Goal: Find specific page/section: Find specific page/section

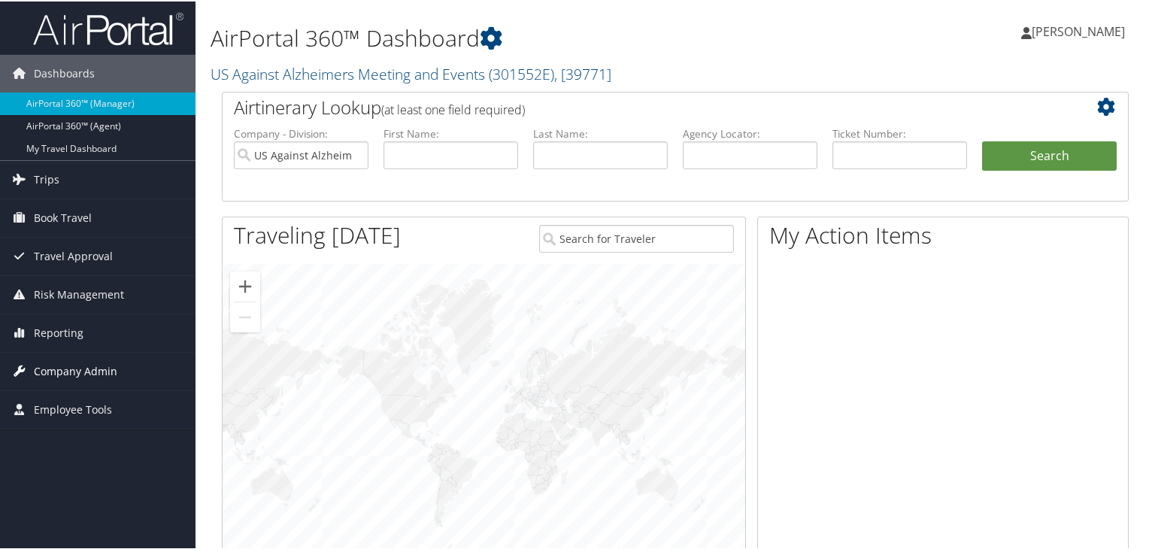
click at [135, 372] on link "Company Admin" at bounding box center [98, 370] width 196 height 38
click at [296, 73] on link "US Against Alzheimers Meeting and Events ( 301552E ) , [ 39771 ]" at bounding box center [411, 72] width 401 height 20
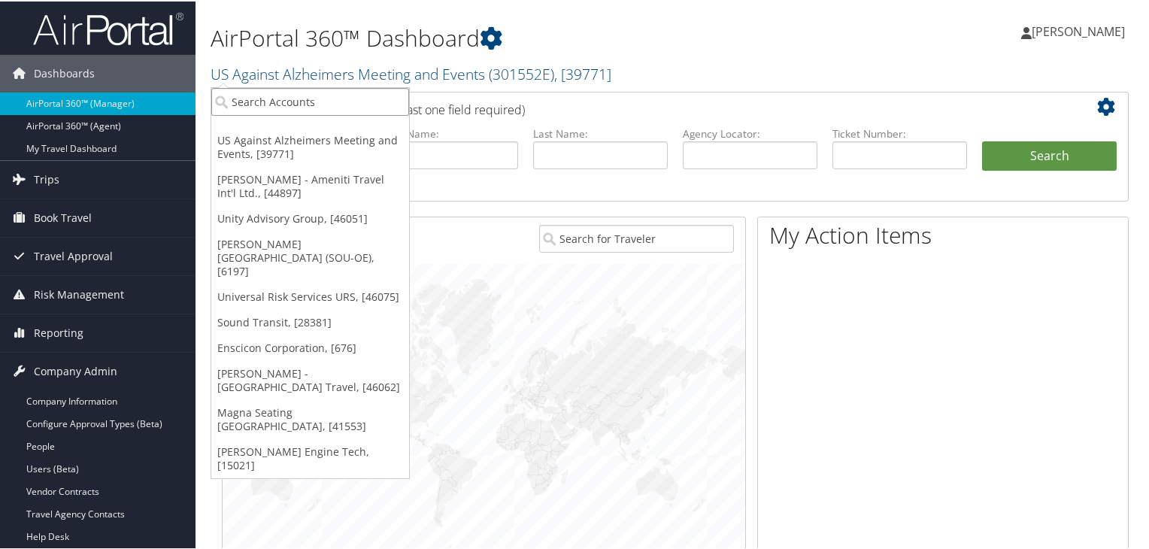
click at [298, 96] on input "search" at bounding box center [310, 100] width 198 height 28
type input "lausd"
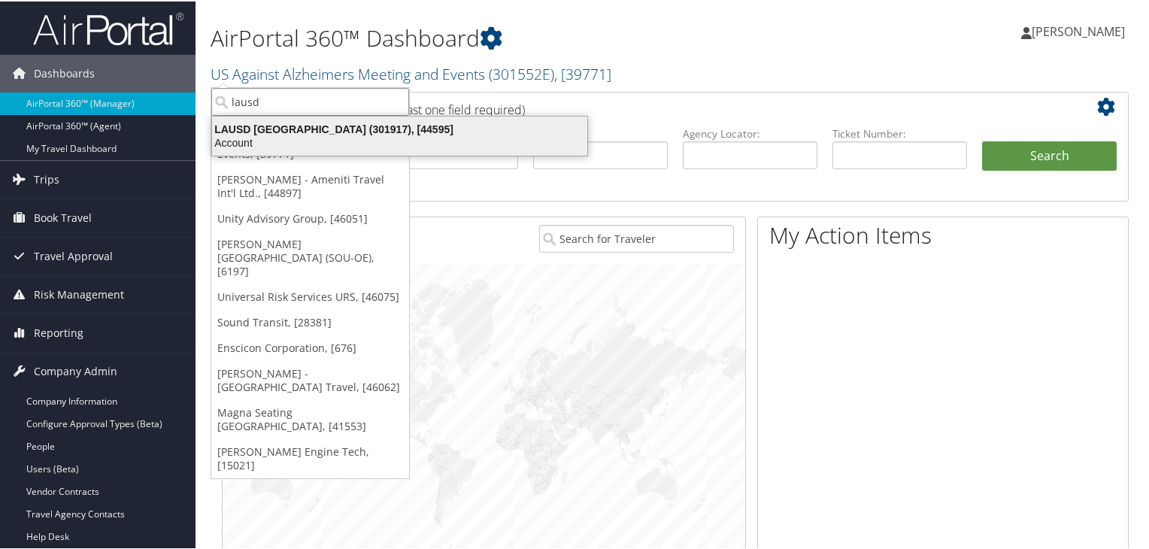
click at [301, 123] on div "LAUSD Los Angeles Unified School District (301917), [44595]" at bounding box center [399, 128] width 393 height 14
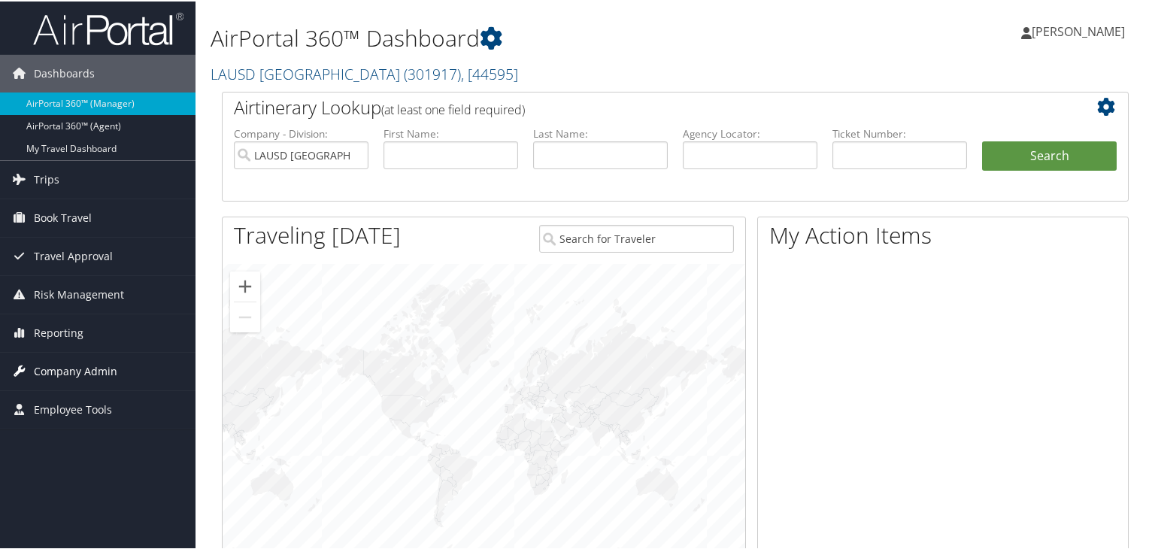
click at [114, 371] on span "Company Admin" at bounding box center [75, 370] width 83 height 38
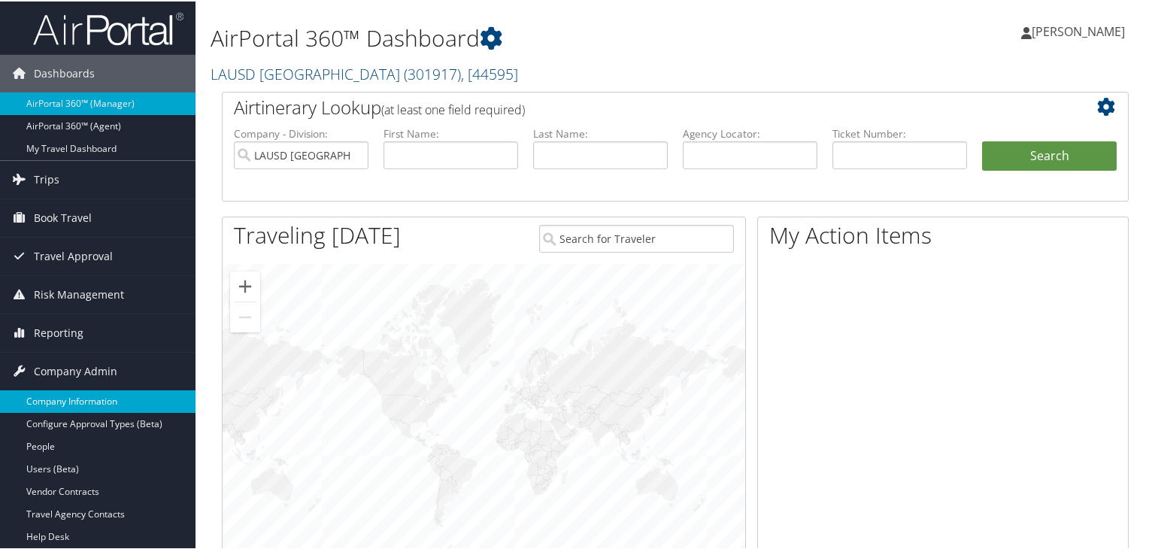
click at [111, 402] on link "Company Information" at bounding box center [98, 400] width 196 height 23
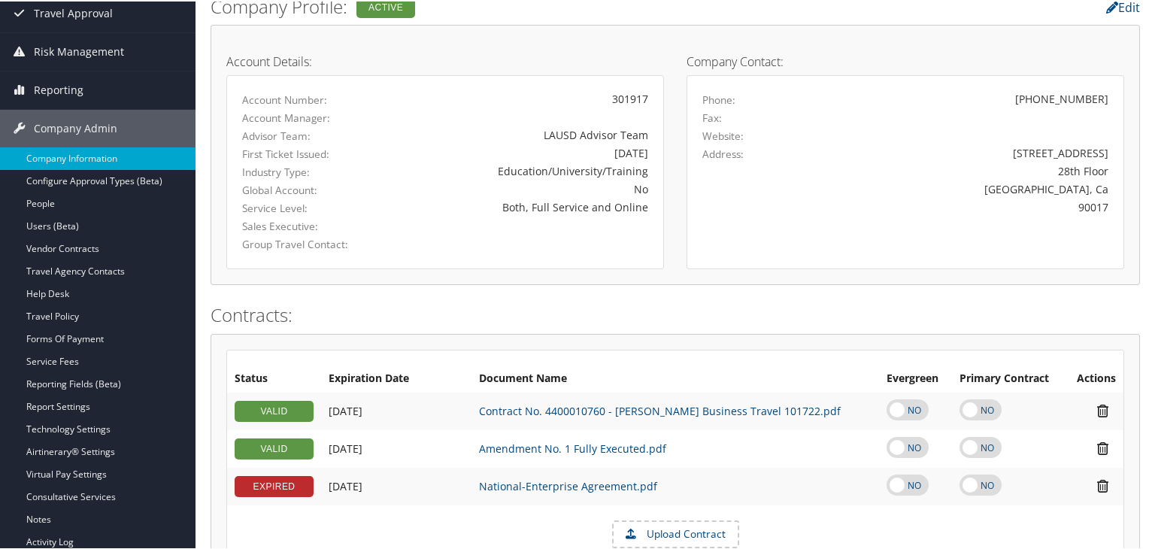
scroll to position [376, 0]
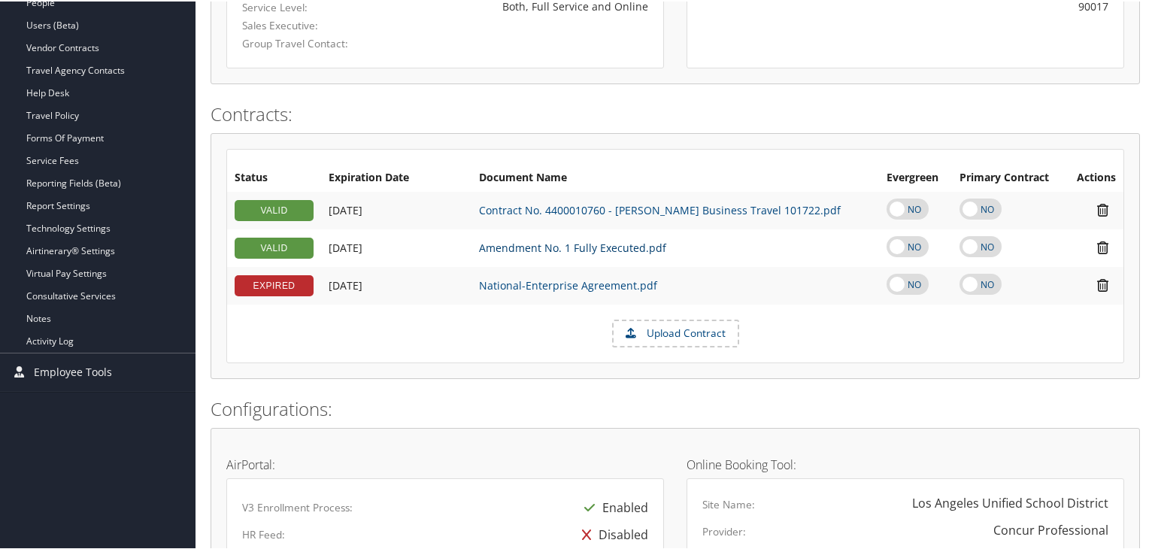
click at [548, 241] on link "Amendment No. 1 Fully Executed.pdf" at bounding box center [572, 246] width 187 height 14
